Goal: Use online tool/utility

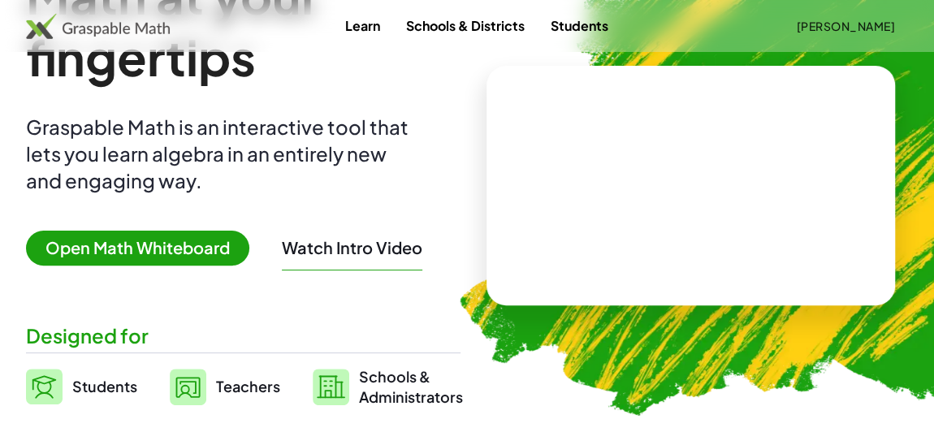
scroll to position [147, 0]
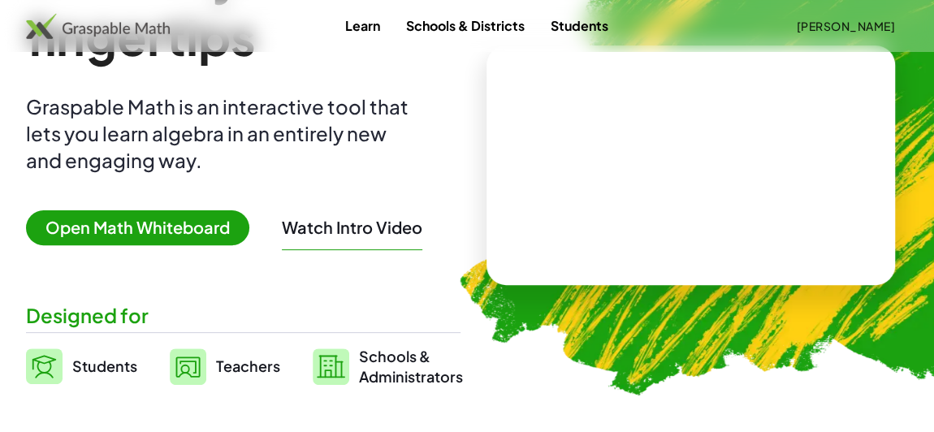
click at [184, 223] on span "Open Math Whiteboard" at bounding box center [137, 227] width 223 height 35
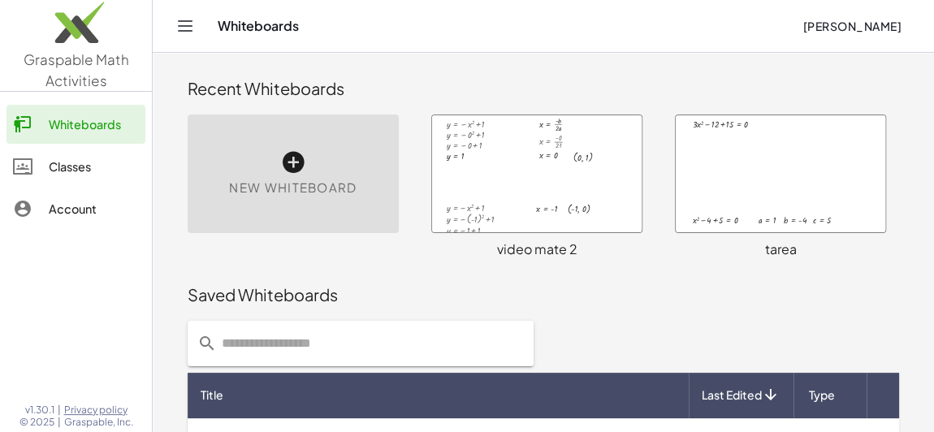
drag, startPoint x: 530, startPoint y: 200, endPoint x: 522, endPoint y: 199, distance: 8.2
click at [522, 200] on div at bounding box center [537, 173] width 210 height 117
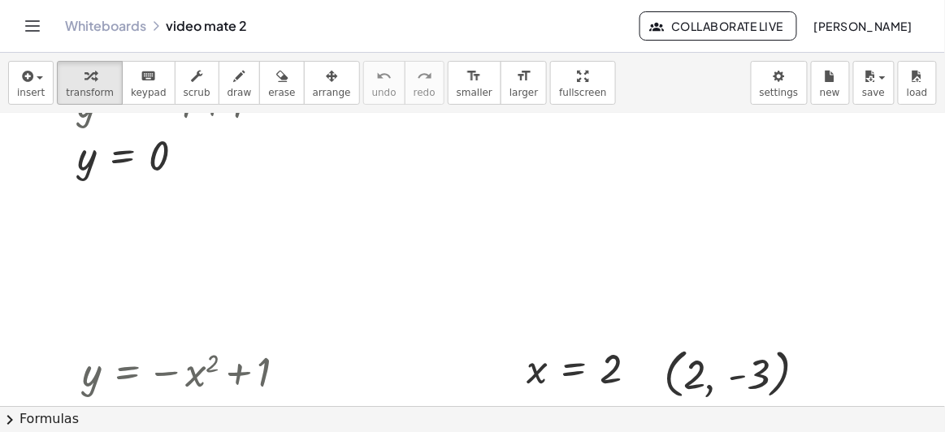
scroll to position [1166, 0]
